Goal: Find specific page/section

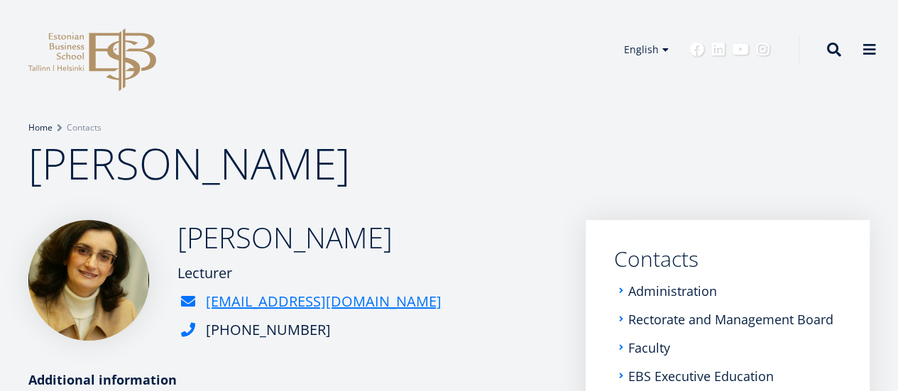
click at [38, 128] on link "Home" at bounding box center [40, 128] width 24 height 14
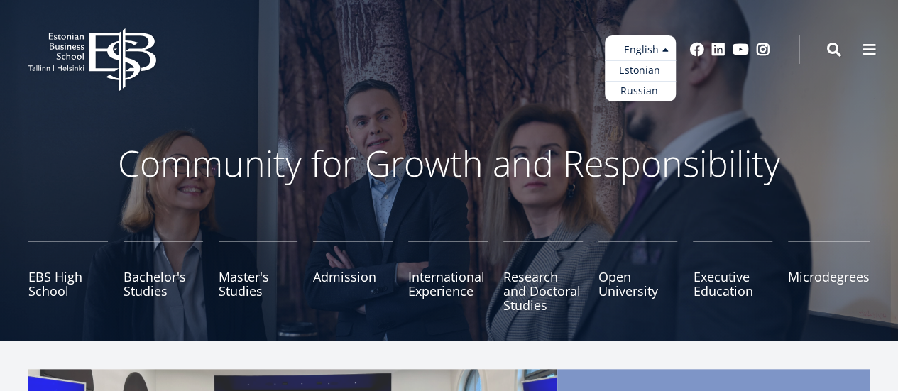
click at [669, 48] on ul "Estonian English Russian" at bounding box center [640, 69] width 71 height 66
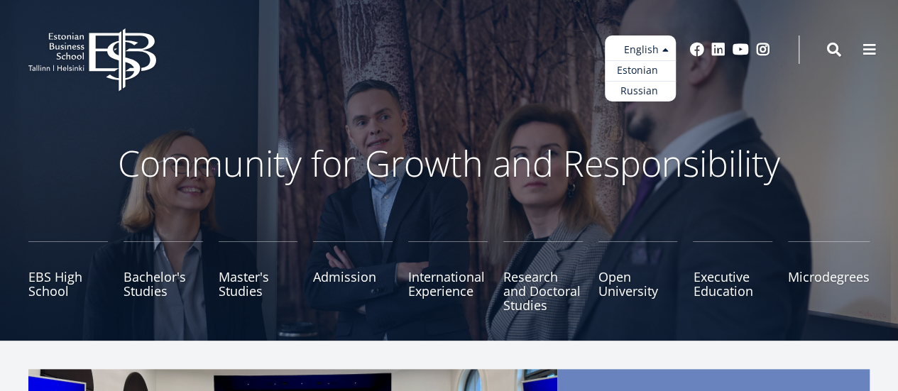
click at [653, 69] on link "Estonian" at bounding box center [640, 70] width 71 height 21
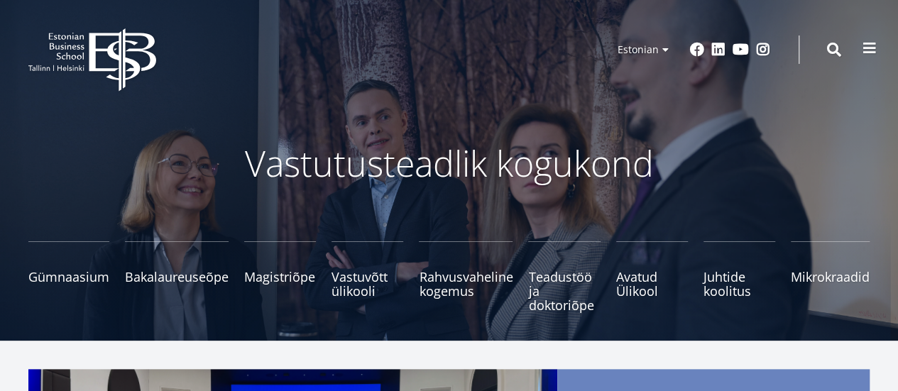
click at [869, 53] on span at bounding box center [870, 48] width 14 height 14
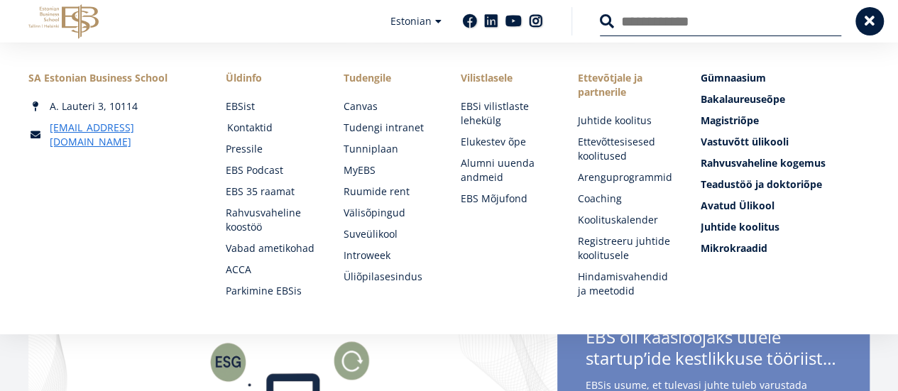
click at [272, 132] on link "Kontaktid" at bounding box center [271, 128] width 89 height 14
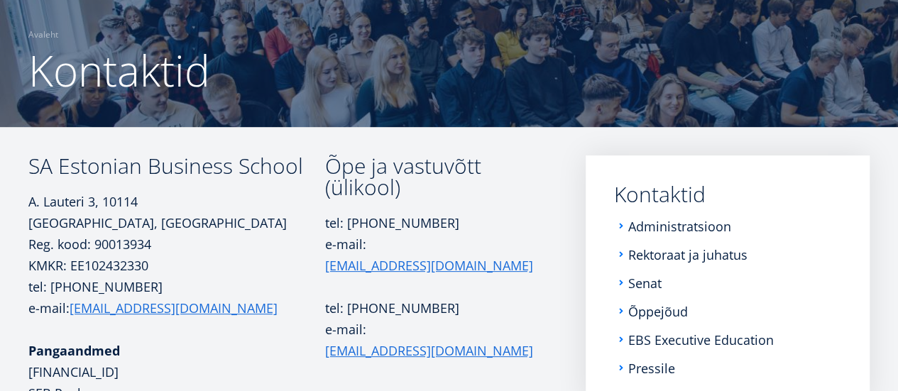
scroll to position [142, 0]
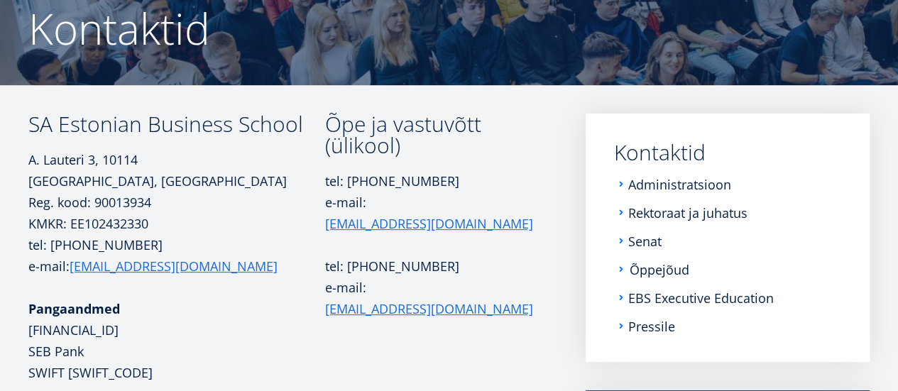
click at [665, 271] on link "Õppejõud" at bounding box center [660, 270] width 60 height 14
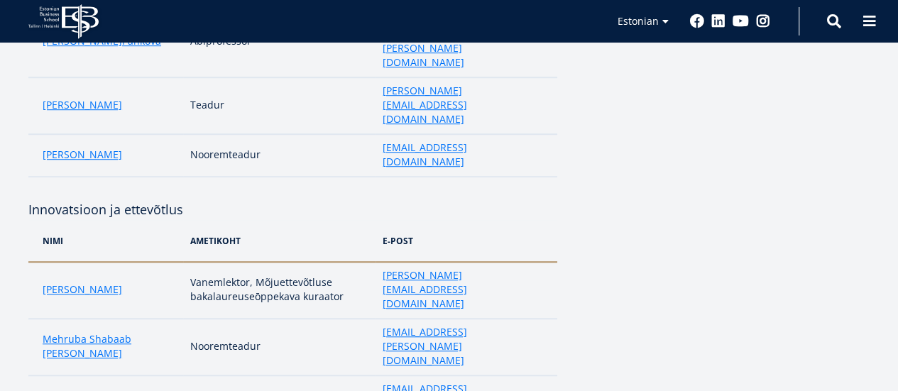
scroll to position [6, 0]
